Goal: Task Accomplishment & Management: Manage account settings

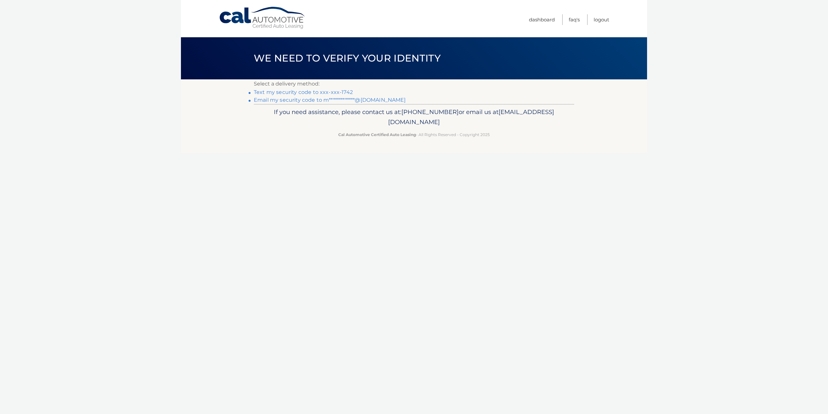
click at [290, 92] on link "Text my security code to xxx-xxx-1742" at bounding box center [303, 92] width 99 height 6
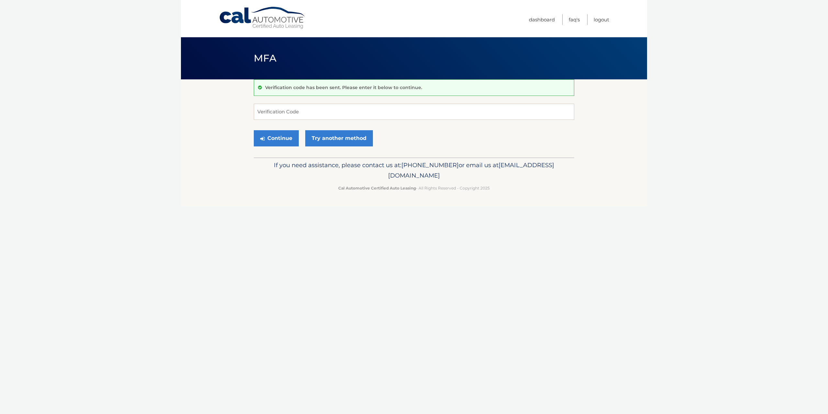
click at [299, 120] on form "Verification Code Continue Try another method" at bounding box center [414, 127] width 320 height 46
drag, startPoint x: 305, startPoint y: 115, endPoint x: 305, endPoint y: 106, distance: 8.7
click at [305, 115] on input "Verification Code" at bounding box center [414, 112] width 320 height 16
type input "436664"
click at [270, 132] on button "Continue" at bounding box center [276, 138] width 45 height 16
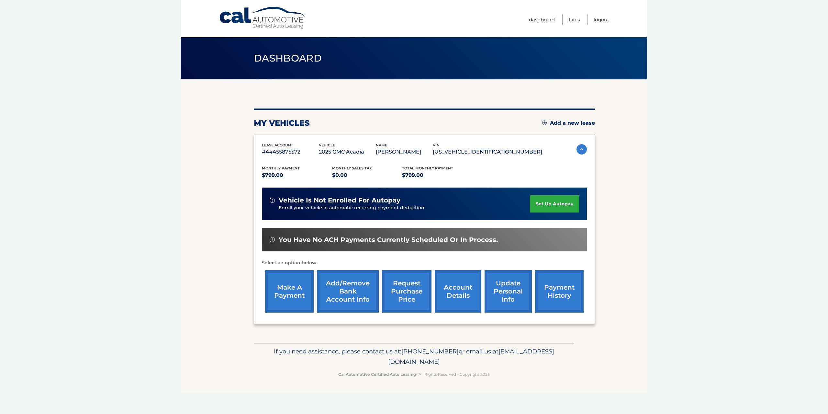
click at [461, 293] on link "account details" at bounding box center [458, 291] width 47 height 42
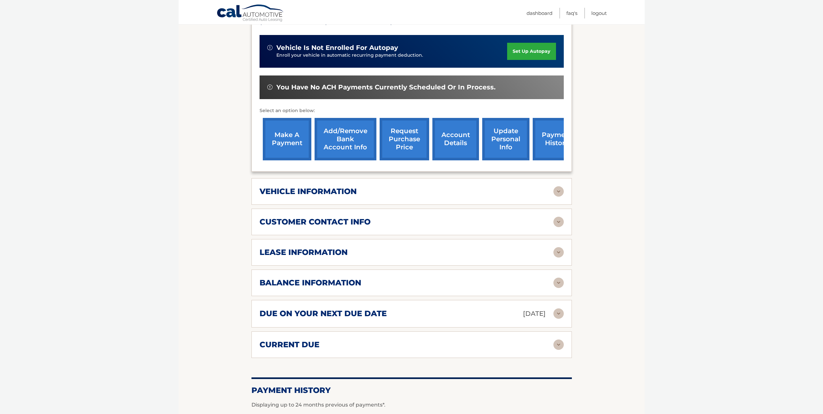
scroll to position [162, 0]
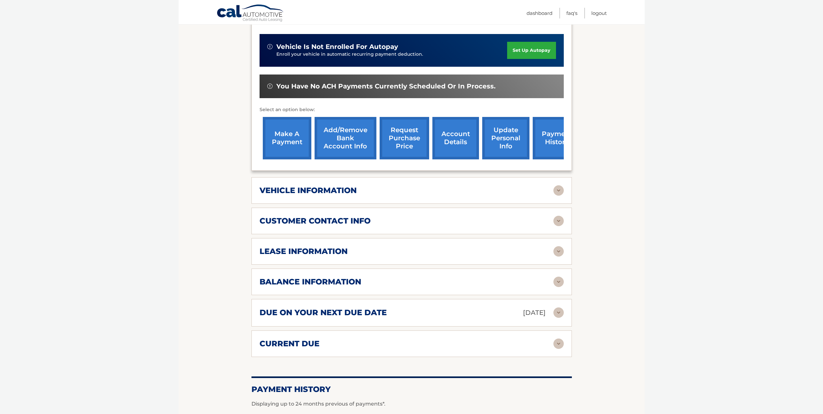
click at [555, 142] on link "payment history" at bounding box center [557, 138] width 49 height 42
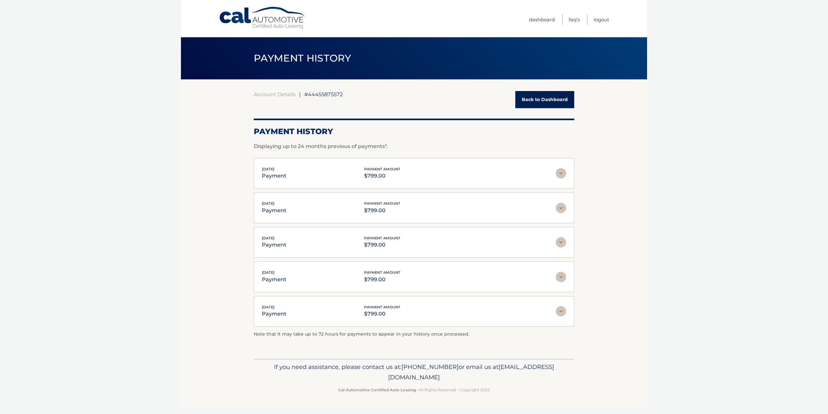
click at [528, 101] on link "Back to Dashboard" at bounding box center [544, 99] width 59 height 17
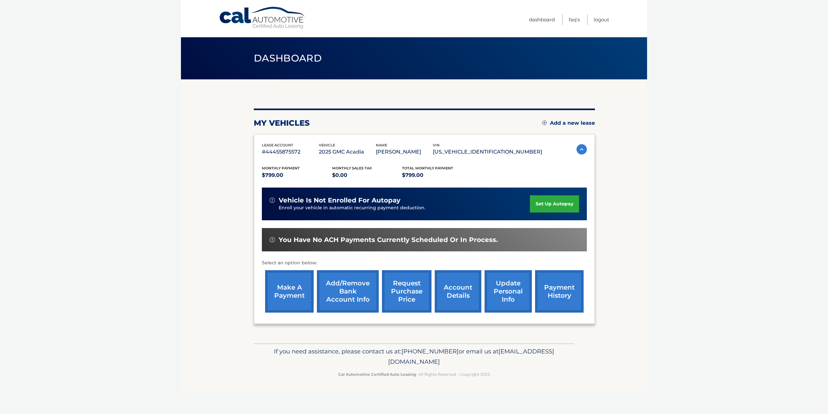
click at [293, 294] on link "make a payment" at bounding box center [289, 291] width 49 height 42
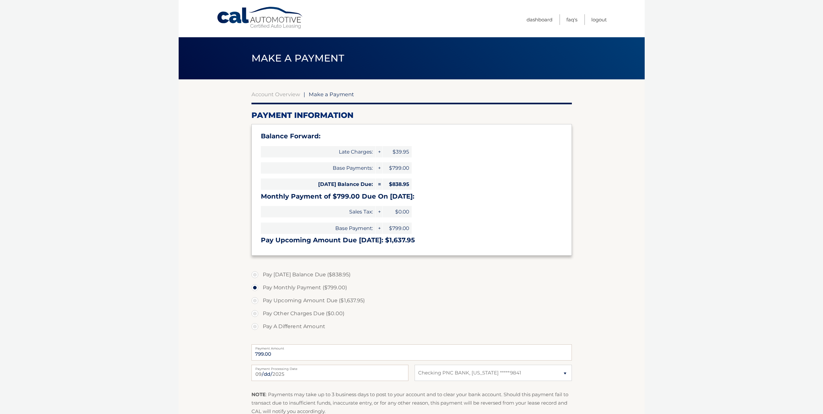
select select "MjUxZTU0ODgtNWNmNS00NWEwLWE2NjMtMTliOWQwODg5YTE5"
click at [324, 270] on label "Pay Today's Balance Due ($838.95)" at bounding box center [412, 274] width 320 height 13
click at [261, 270] on input "Pay Today's Balance Due ($838.95)" at bounding box center [257, 273] width 6 height 10
radio input "true"
type input "838.95"
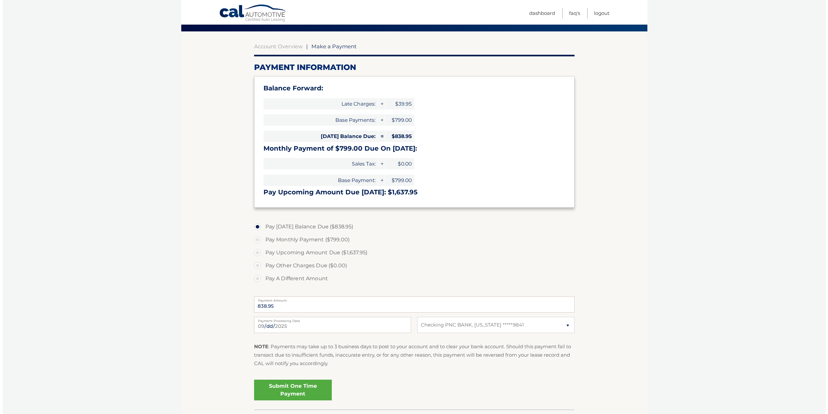
scroll to position [93, 0]
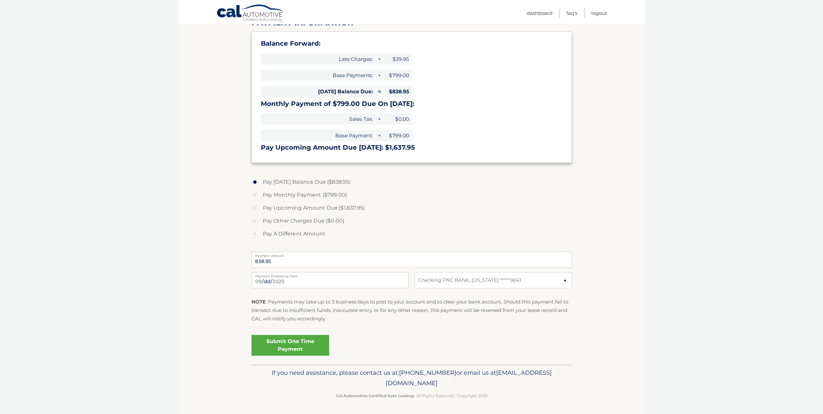
click at [316, 349] on link "Submit One Time Payment" at bounding box center [291, 345] width 78 height 21
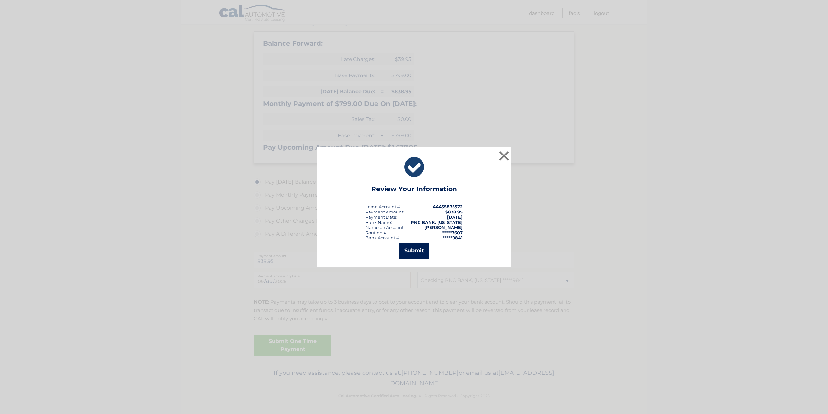
click at [410, 253] on button "Submit" at bounding box center [414, 251] width 30 height 16
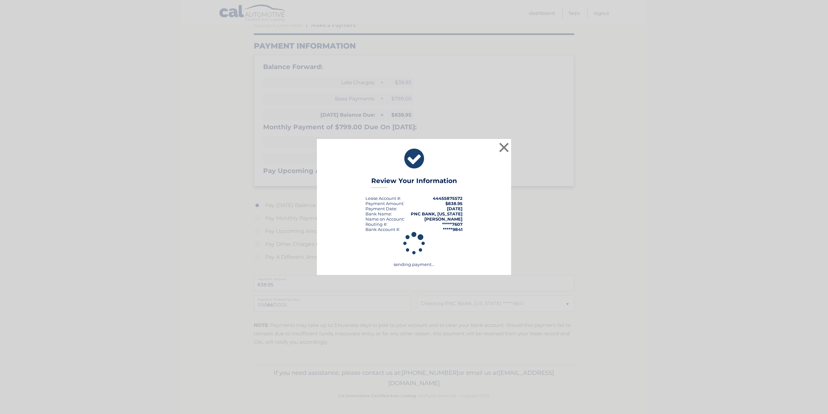
scroll to position [69, 0]
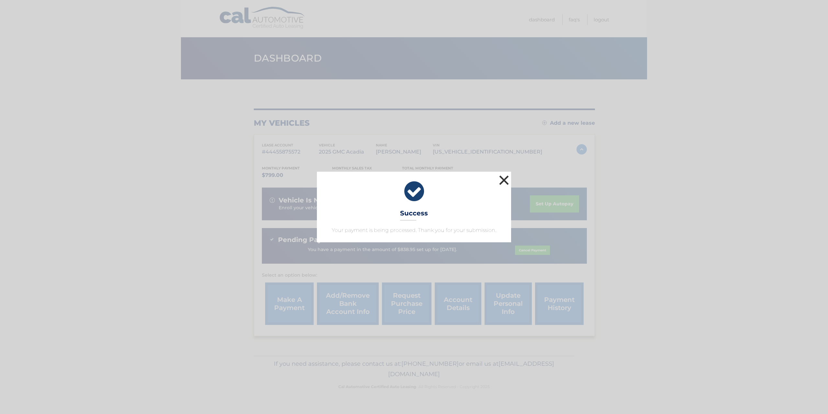
click at [506, 180] on button "×" at bounding box center [504, 179] width 13 height 13
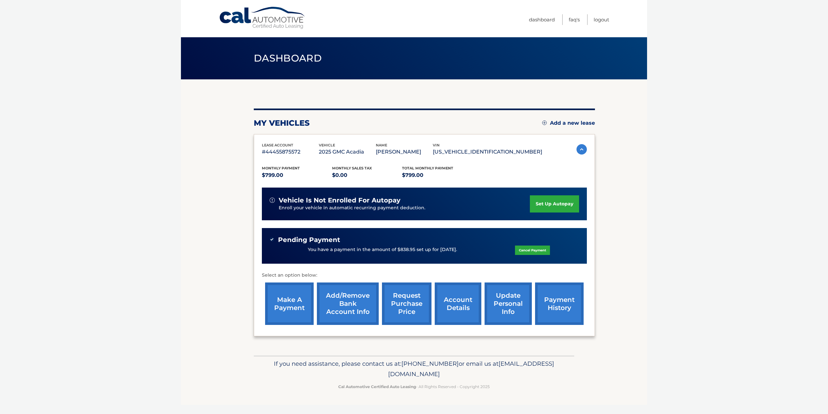
click at [555, 206] on link "set up autopay" at bounding box center [554, 203] width 49 height 17
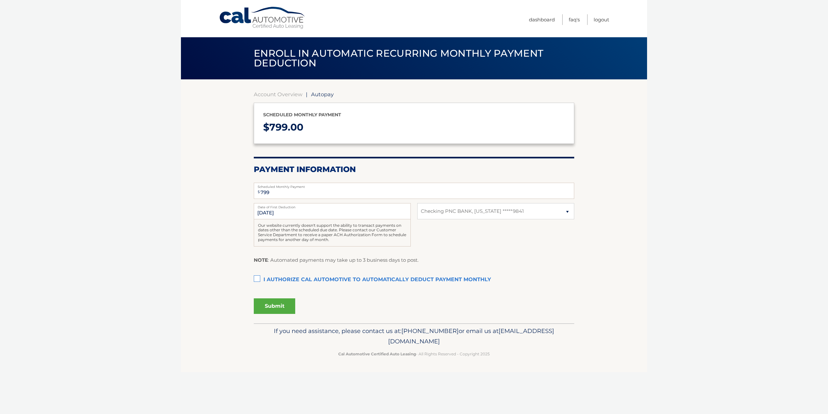
select select "MjUxZTU0ODgtNWNmNS00NWEwLWE2NjMtMTliOWQwODg5YTE5"
click at [255, 279] on label "I authorize cal automotive to automatically deduct payment monthly This checkbo…" at bounding box center [414, 279] width 320 height 13
click at [0, 0] on input "I authorize cal automotive to automatically deduct payment monthly This checkbo…" at bounding box center [0, 0] width 0 height 0
click at [279, 308] on button "Submit" at bounding box center [274, 306] width 41 height 16
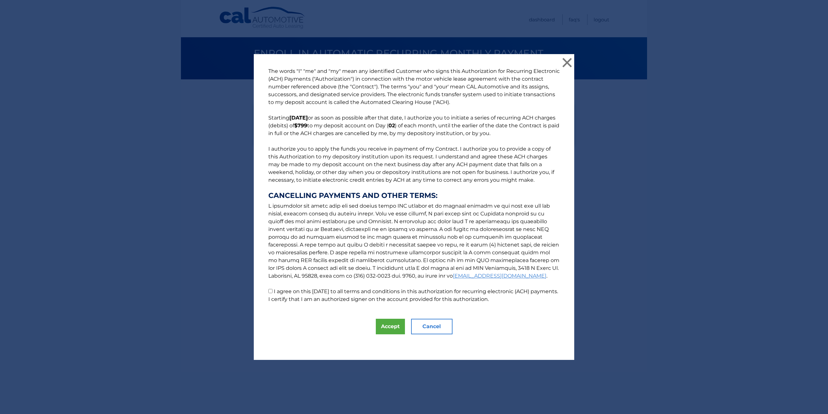
click at [274, 290] on label "I agree on this 09/14/2025 to all terms and conditions in this authorization fo…" at bounding box center [413, 295] width 290 height 14
click at [273, 290] on input "I agree on this 09/14/2025 to all terms and conditions in this authorization fo…" at bounding box center [270, 291] width 4 height 4
checkbox input "true"
click at [387, 326] on button "Accept" at bounding box center [390, 327] width 29 height 16
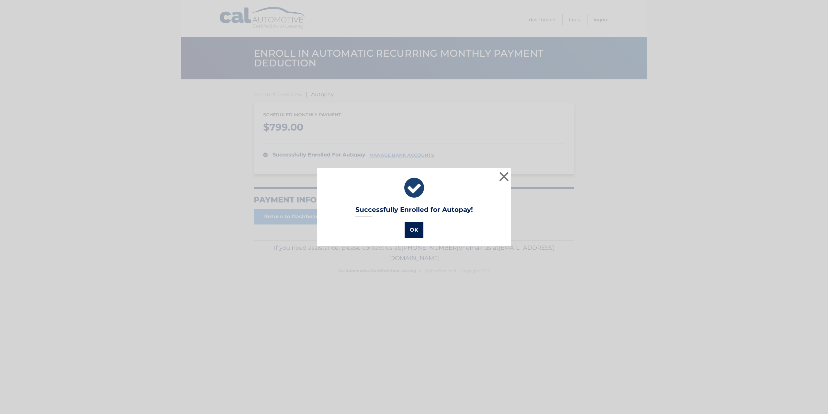
click at [414, 235] on button "OK" at bounding box center [414, 230] width 19 height 16
